Goal: Information Seeking & Learning: Learn about a topic

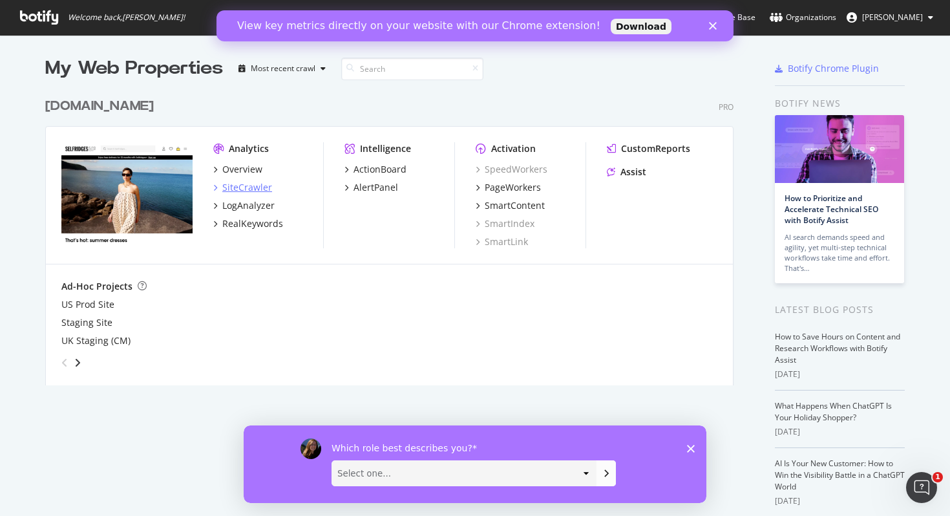
click at [237, 187] on div "SiteCrawler" at bounding box center [247, 187] width 50 height 13
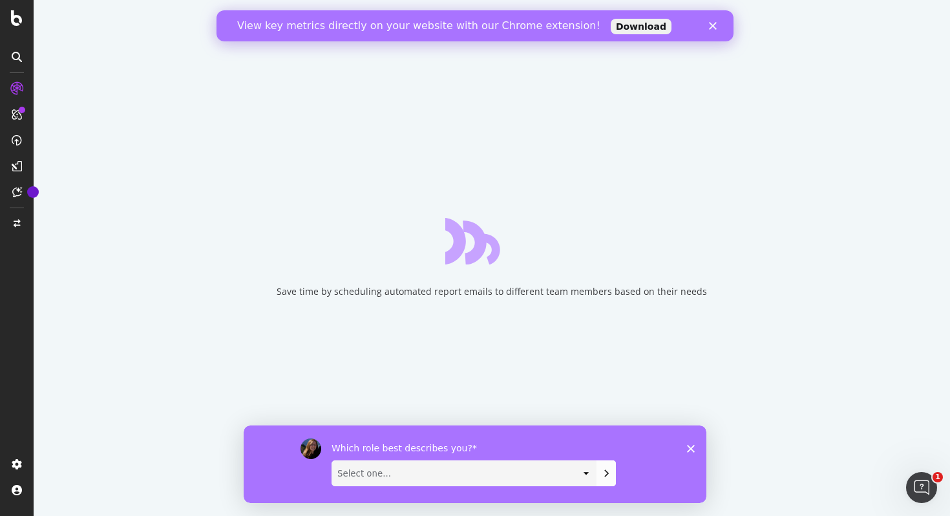
click at [696, 445] on div "Which role best describes you? Select one... Analyst/BI C-level Leadership Cont…" at bounding box center [475, 464] width 463 height 78
click at [690, 453] on div "Which role best describes you? Select one... Analyst/BI C-level Leadership Cont…" at bounding box center [475, 464] width 463 height 78
click at [689, 449] on icon "Close survey" at bounding box center [691, 448] width 8 height 8
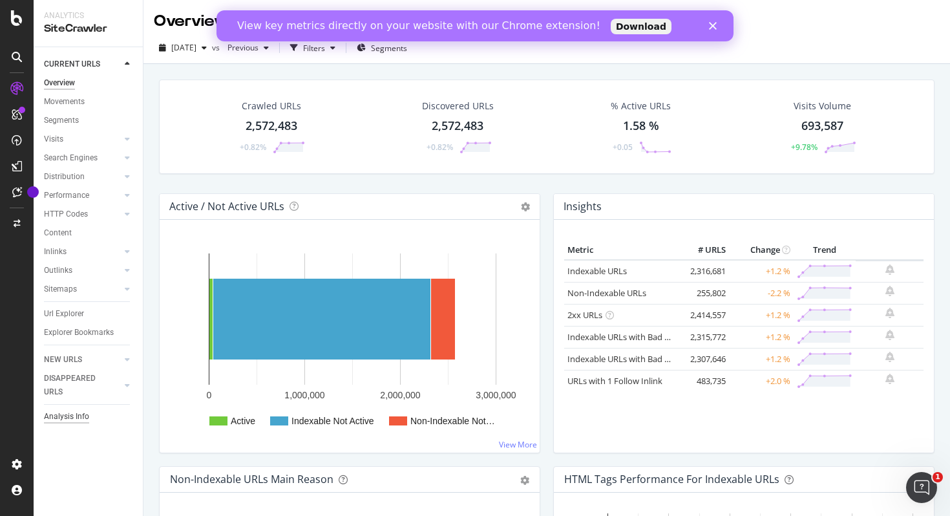
click at [74, 415] on div "Analysis Info" at bounding box center [66, 417] width 45 height 14
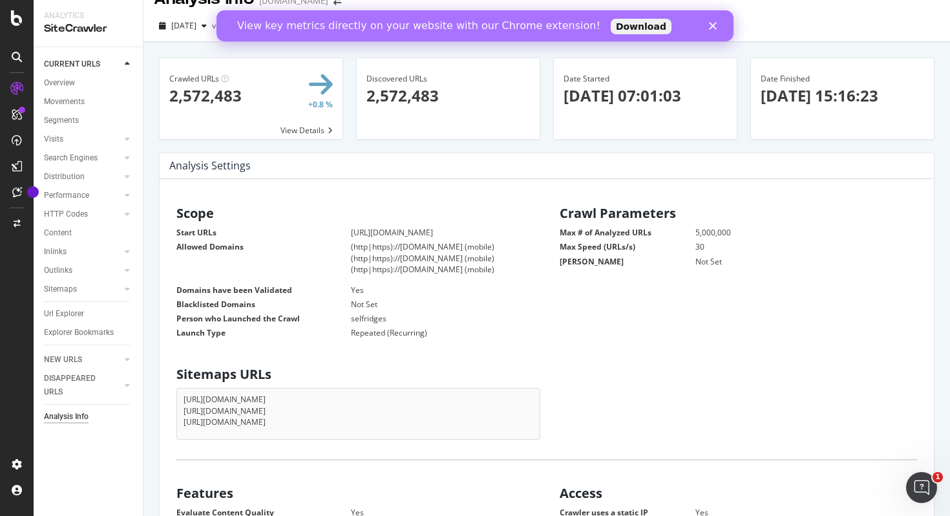
scroll to position [24, 0]
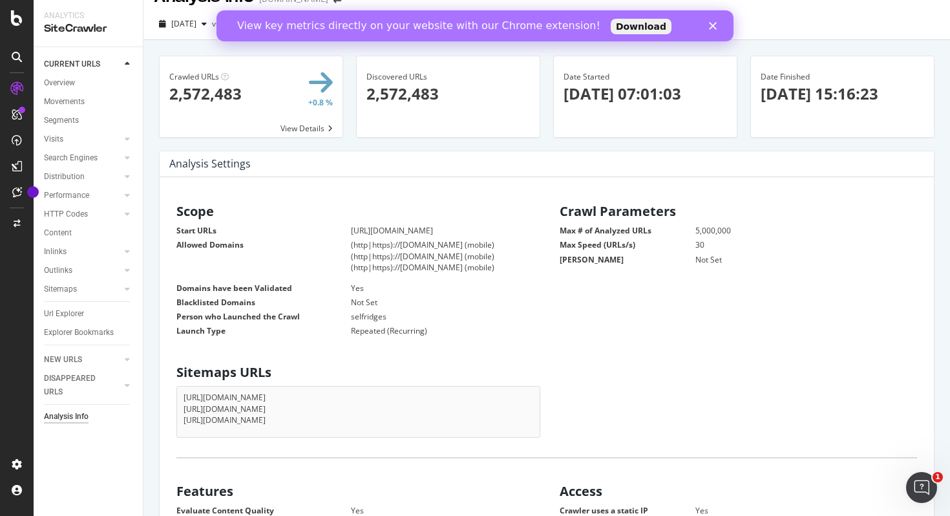
drag, startPoint x: 377, startPoint y: 426, endPoint x: 190, endPoint y: 392, distance: 189.9
click at [190, 392] on div "[URL][DOMAIN_NAME] [URL][DOMAIN_NAME] [URL][DOMAIN_NAME]" at bounding box center [359, 411] width 364 height 51
click at [330, 410] on li "[URL][DOMAIN_NAME]" at bounding box center [359, 408] width 350 height 11
drag, startPoint x: 367, startPoint y: 418, endPoint x: 184, endPoint y: 414, distance: 183.0
click at [184, 414] on li "[URL][DOMAIN_NAME]" at bounding box center [359, 419] width 350 height 11
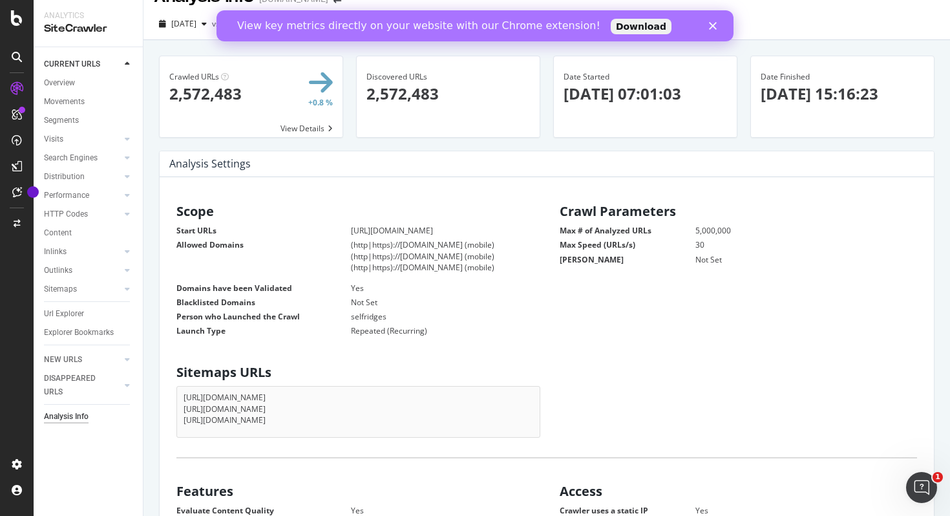
copy li "[URL][DOMAIN_NAME]"
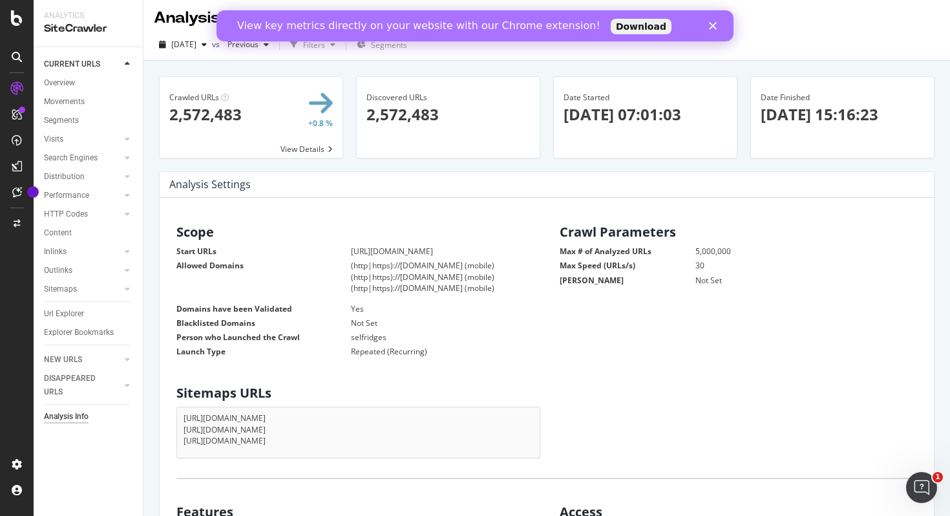
scroll to position [0, 0]
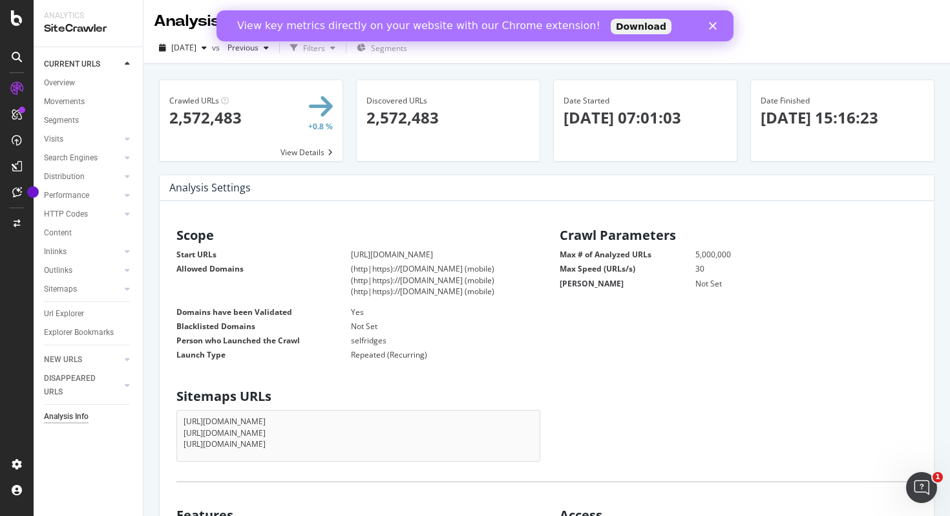
click at [716, 24] on icon "Close" at bounding box center [713, 26] width 8 height 8
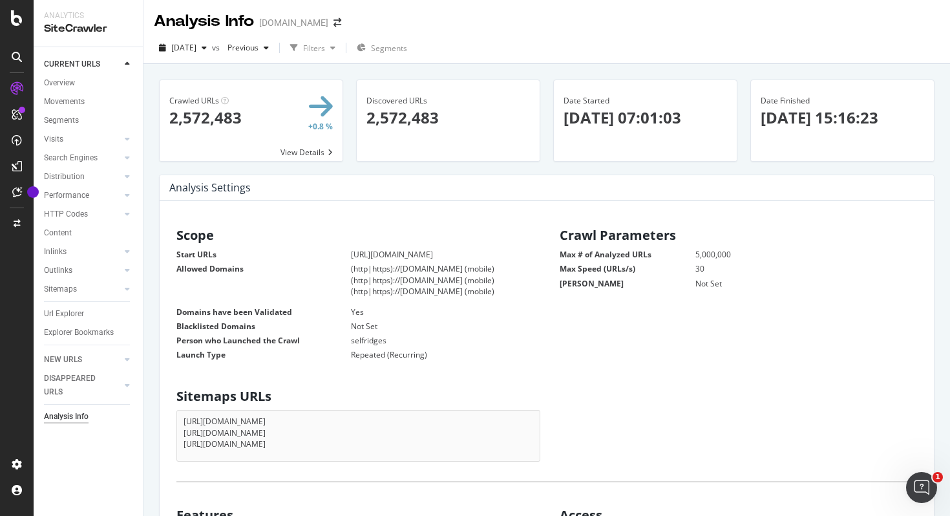
drag, startPoint x: 916, startPoint y: 120, endPoint x: 751, endPoint y: 103, distance: 165.7
click at [751, 103] on div "Date Finished [DATE] 15:16:23" at bounding box center [842, 111] width 183 height 63
drag, startPoint x: 714, startPoint y: 266, endPoint x: 645, endPoint y: 270, distance: 68.7
click at [645, 270] on dl "Max # of Analyzed URLs 5,000,000 Max Speed (URLs/s) 30 Max Depth Not Set" at bounding box center [739, 268] width 358 height 39
click at [717, 270] on dd "30" at bounding box center [790, 268] width 254 height 11
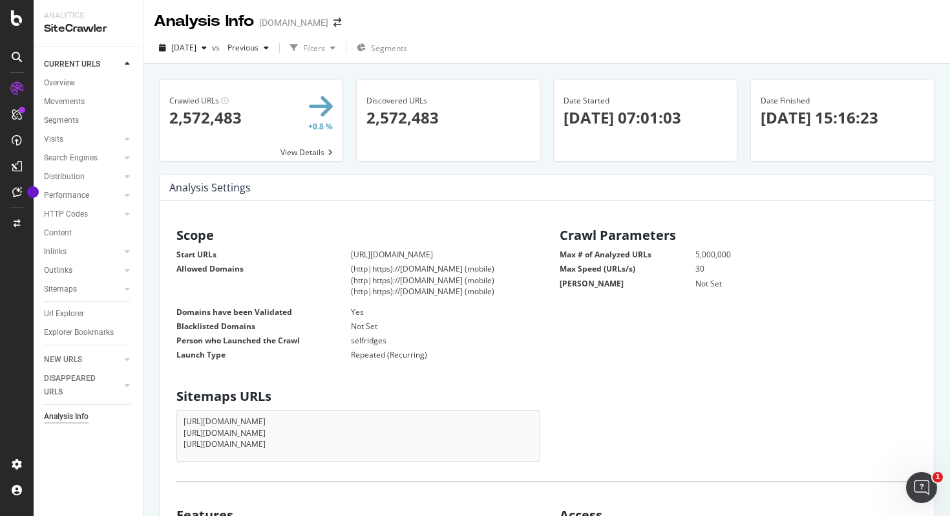
click at [697, 268] on dd "30" at bounding box center [790, 268] width 254 height 11
click at [274, 50] on div "button" at bounding box center [267, 48] width 16 height 8
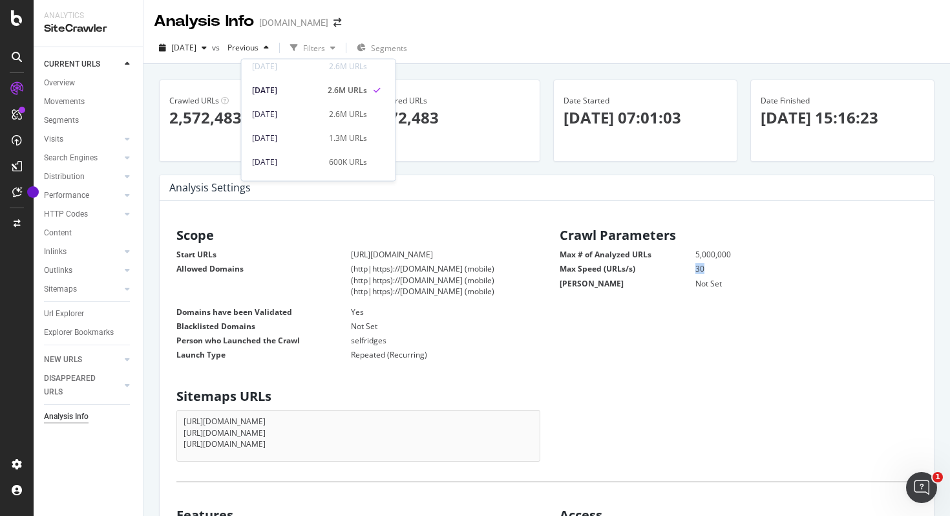
scroll to position [34, 0]
